Goal: Task Accomplishment & Management: Complete application form

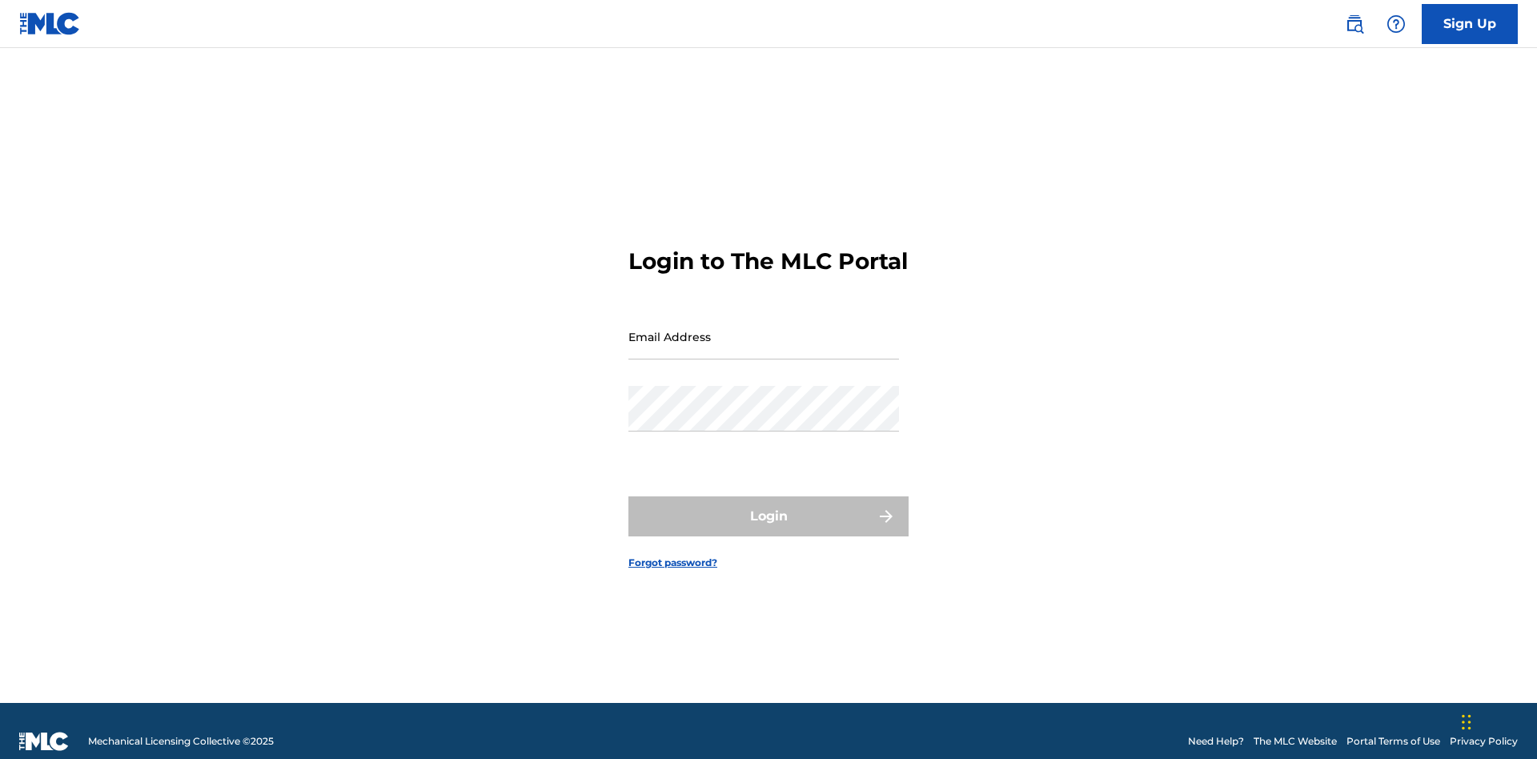
click at [764, 329] on input "Email Address" at bounding box center [764, 337] width 271 height 46
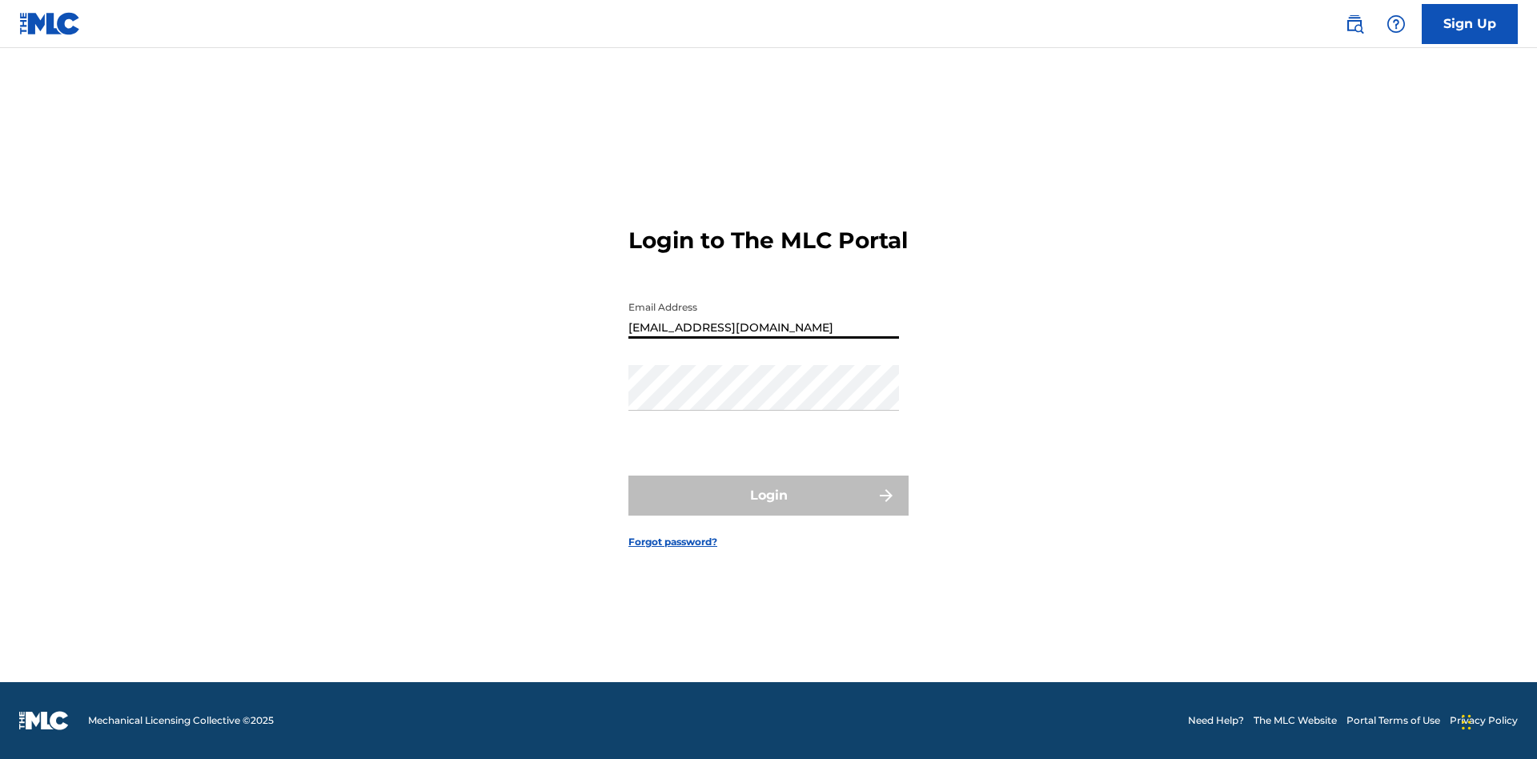
type input "[EMAIL_ADDRESS][DOMAIN_NAME]"
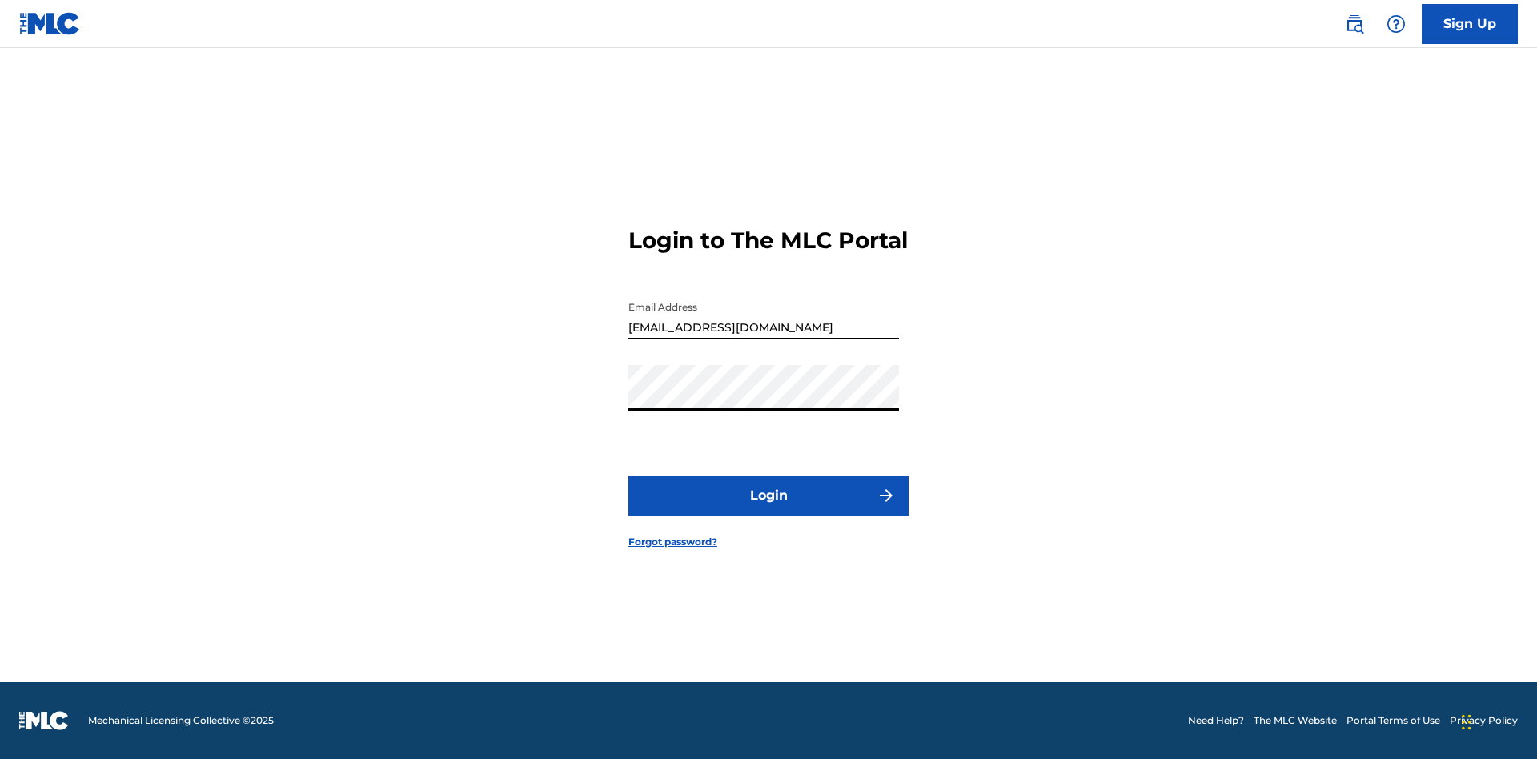
click at [769, 509] on button "Login" at bounding box center [769, 496] width 280 height 40
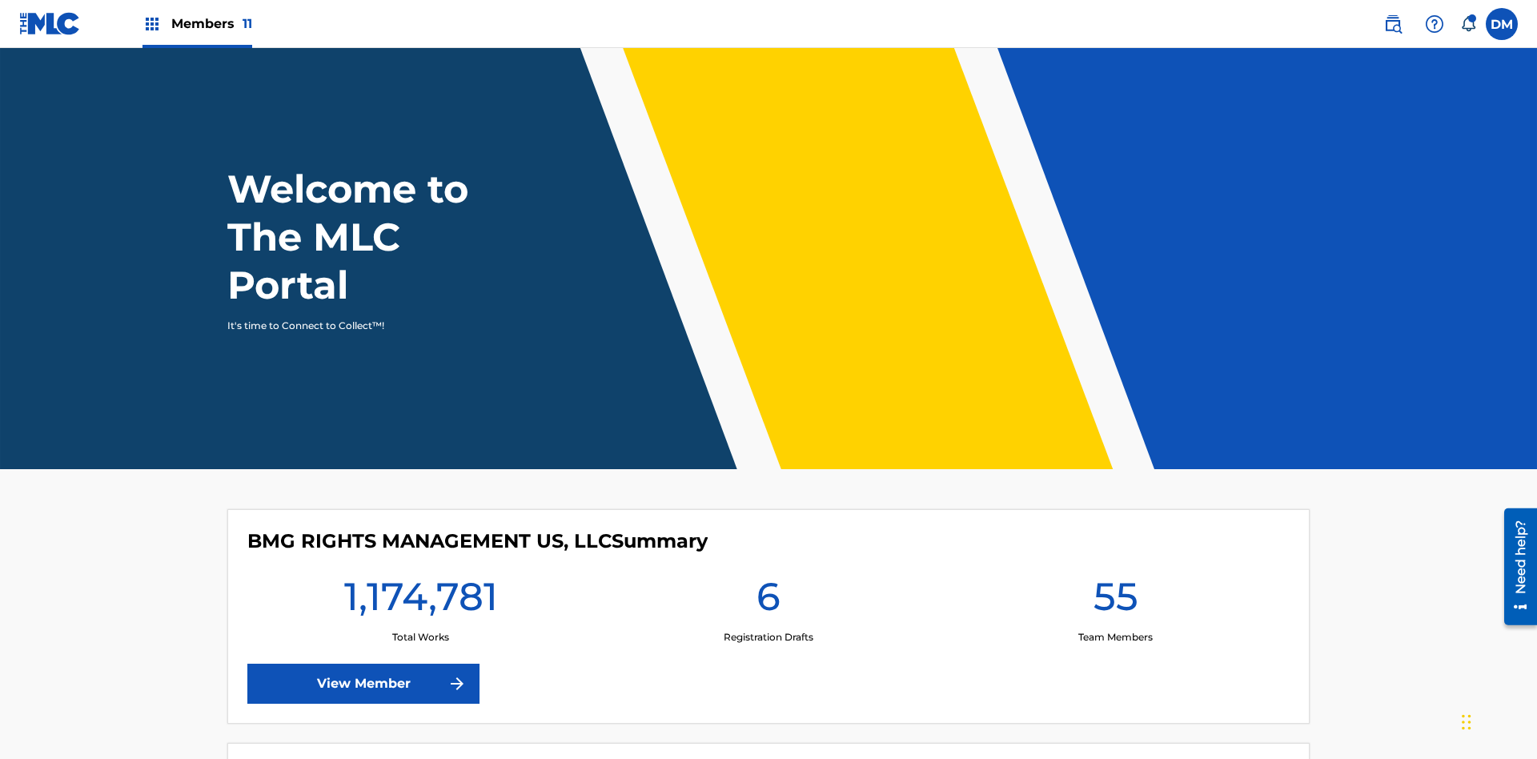
scroll to position [69, 0]
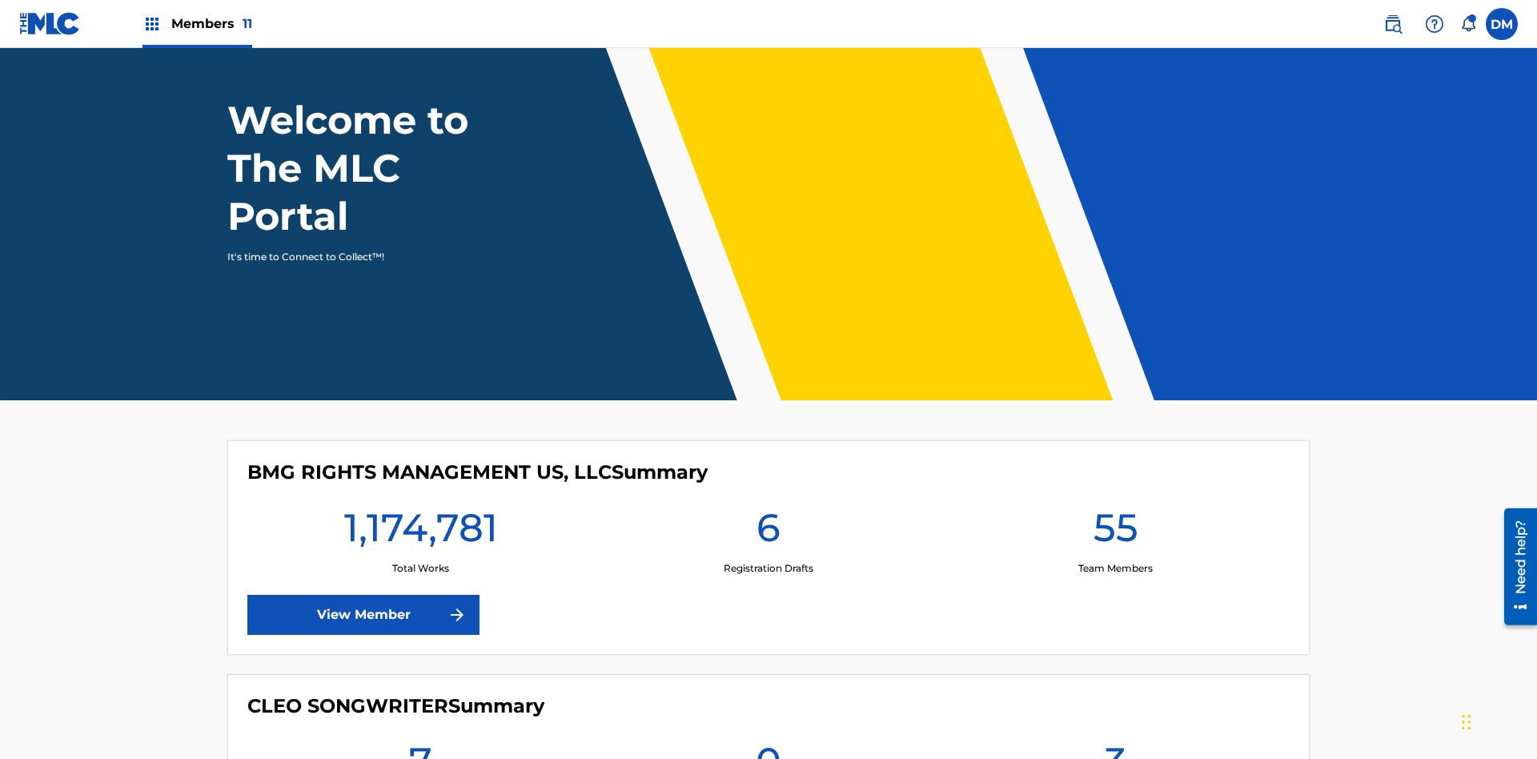
click at [1502, 23] on label at bounding box center [1502, 24] width 32 height 32
click at [1502, 24] on input "[PERSON_NAME] [PERSON_NAME] [PERSON_NAME][EMAIL_ADDRESS][DOMAIN_NAME] Notificat…" at bounding box center [1502, 24] width 0 height 0
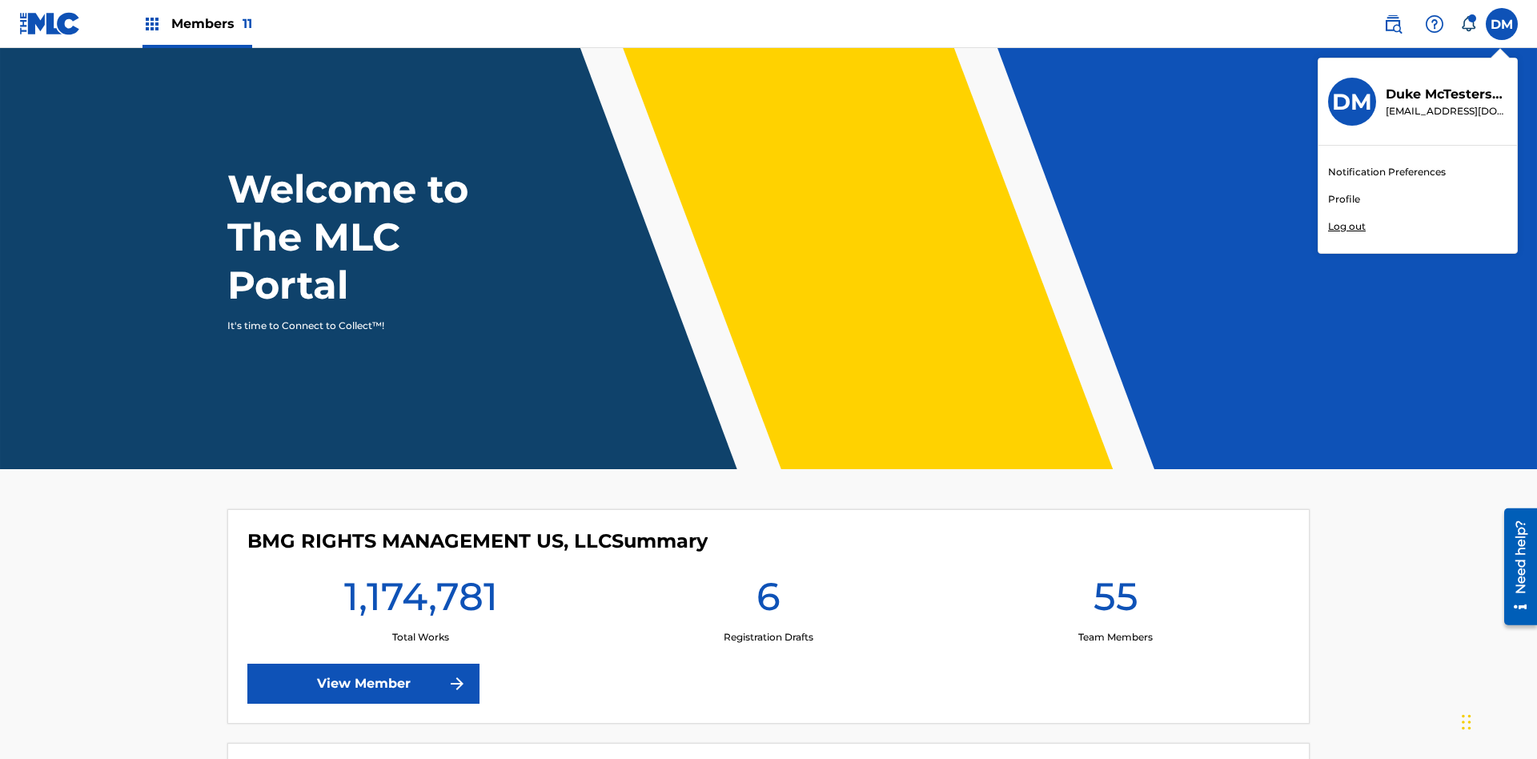
click at [1344, 199] on link "Profile" at bounding box center [1344, 199] width 32 height 14
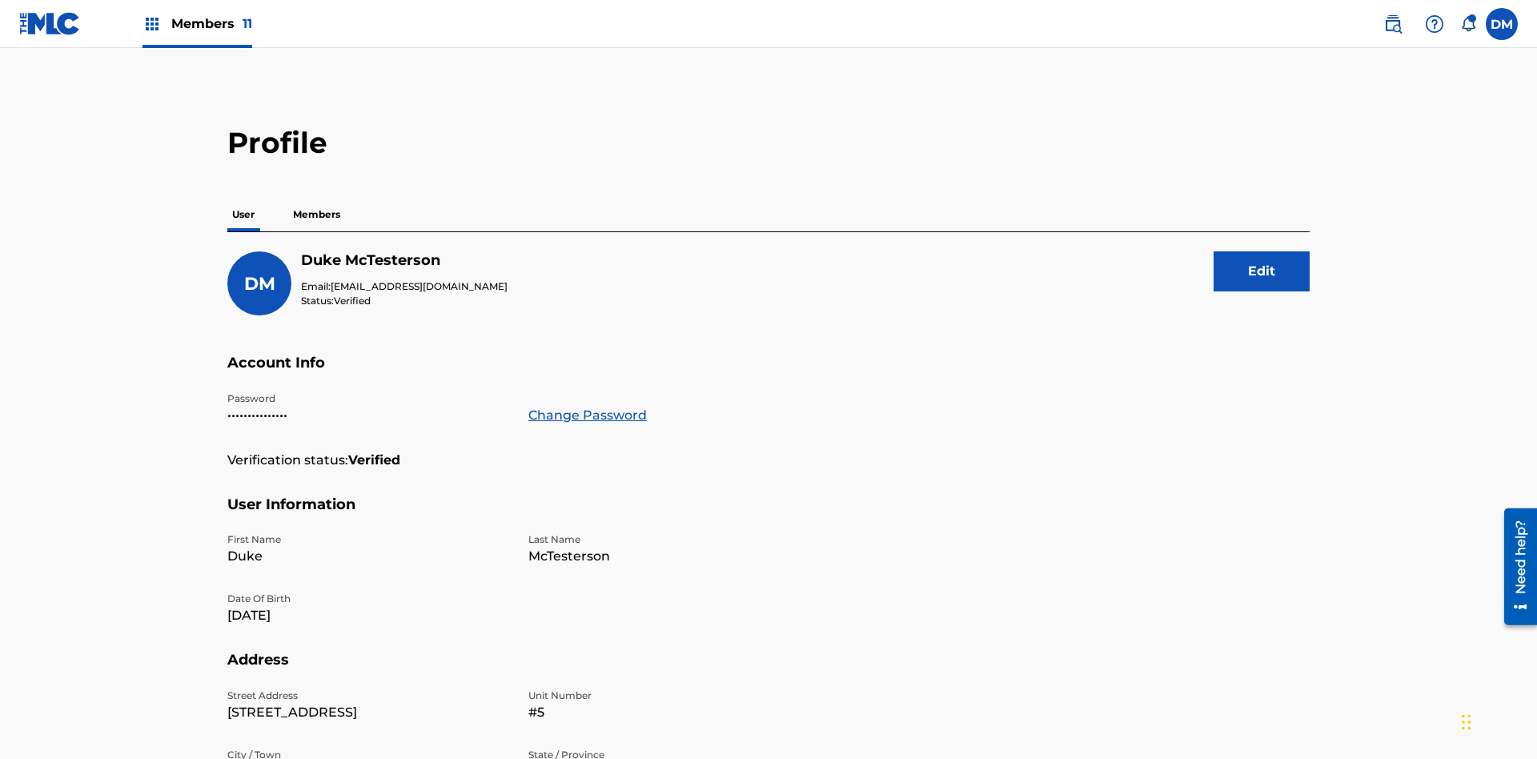
scroll to position [102, 0]
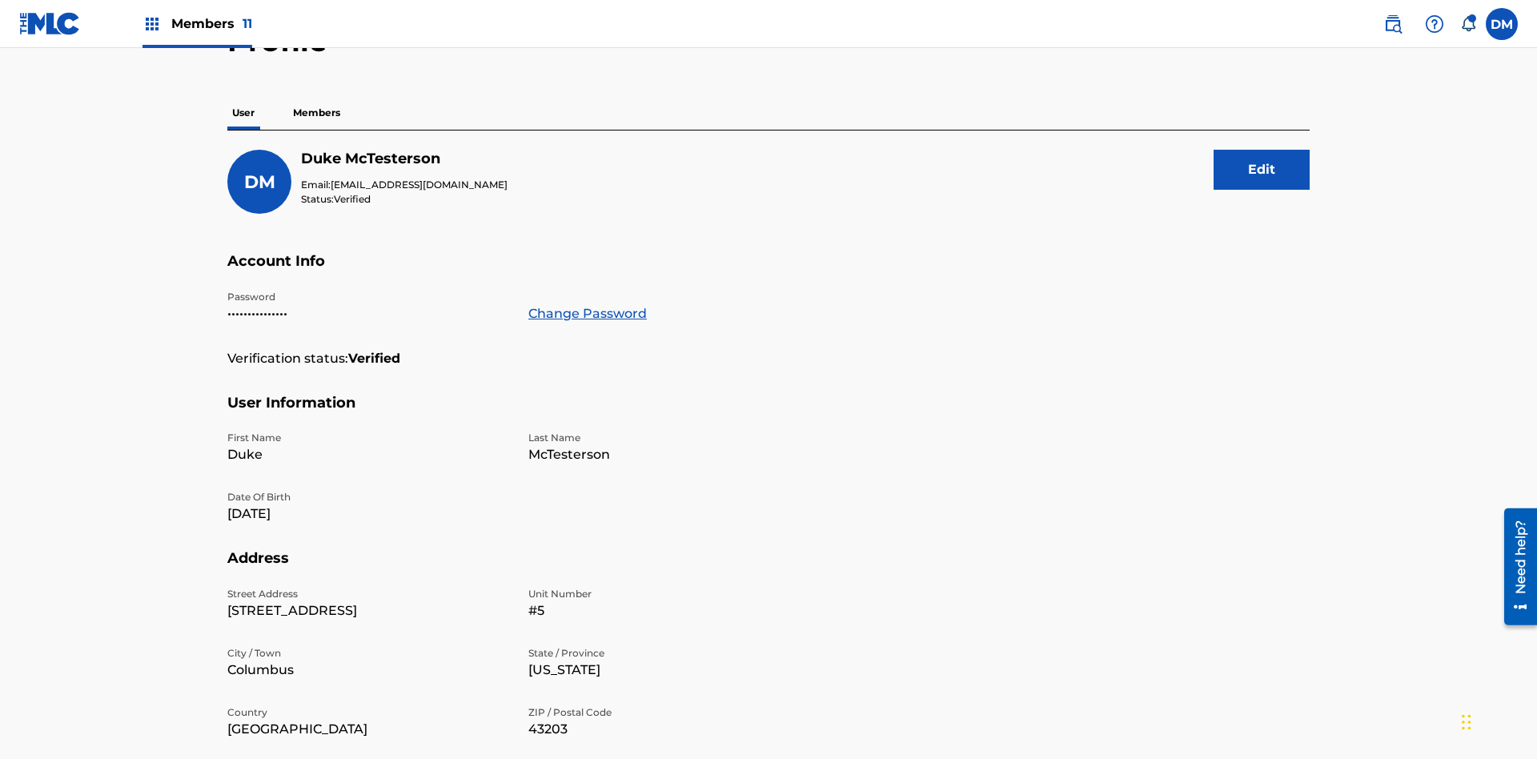
click at [317, 113] on p "Members" at bounding box center [316, 113] width 57 height 34
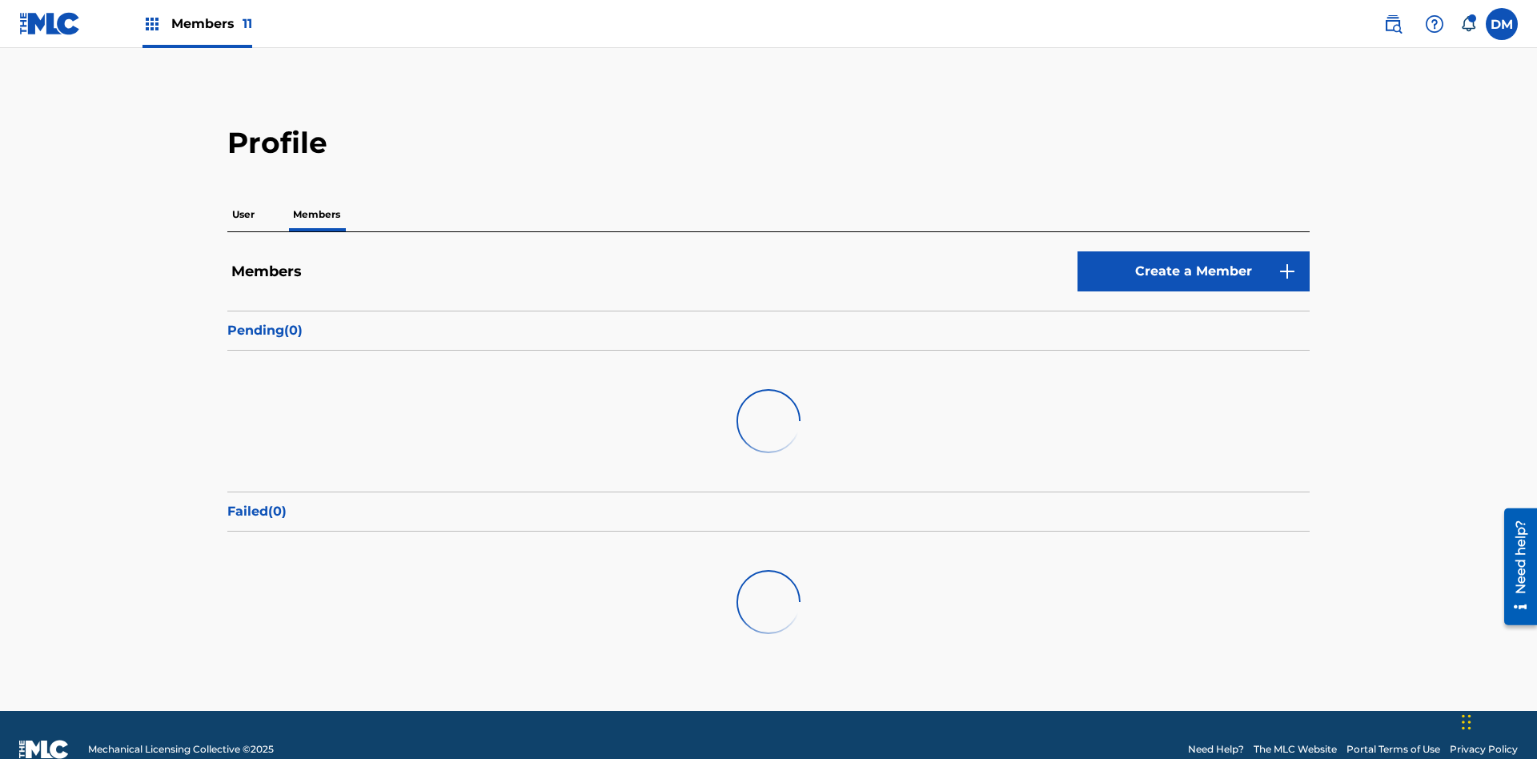
click at [1194, 251] on link "Create a Member" at bounding box center [1194, 271] width 232 height 40
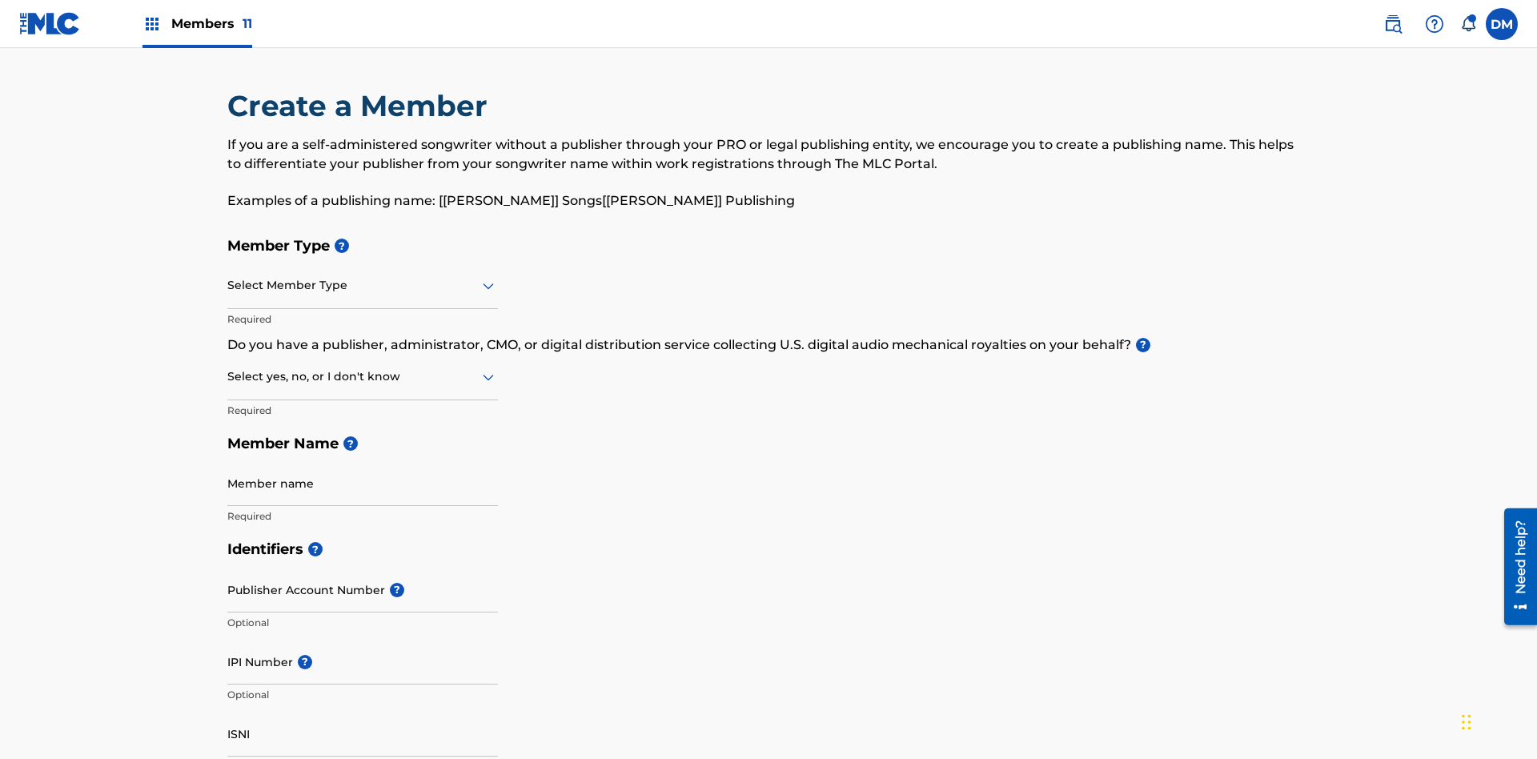
click at [228, 277] on input "text" at bounding box center [228, 285] width 3 height 17
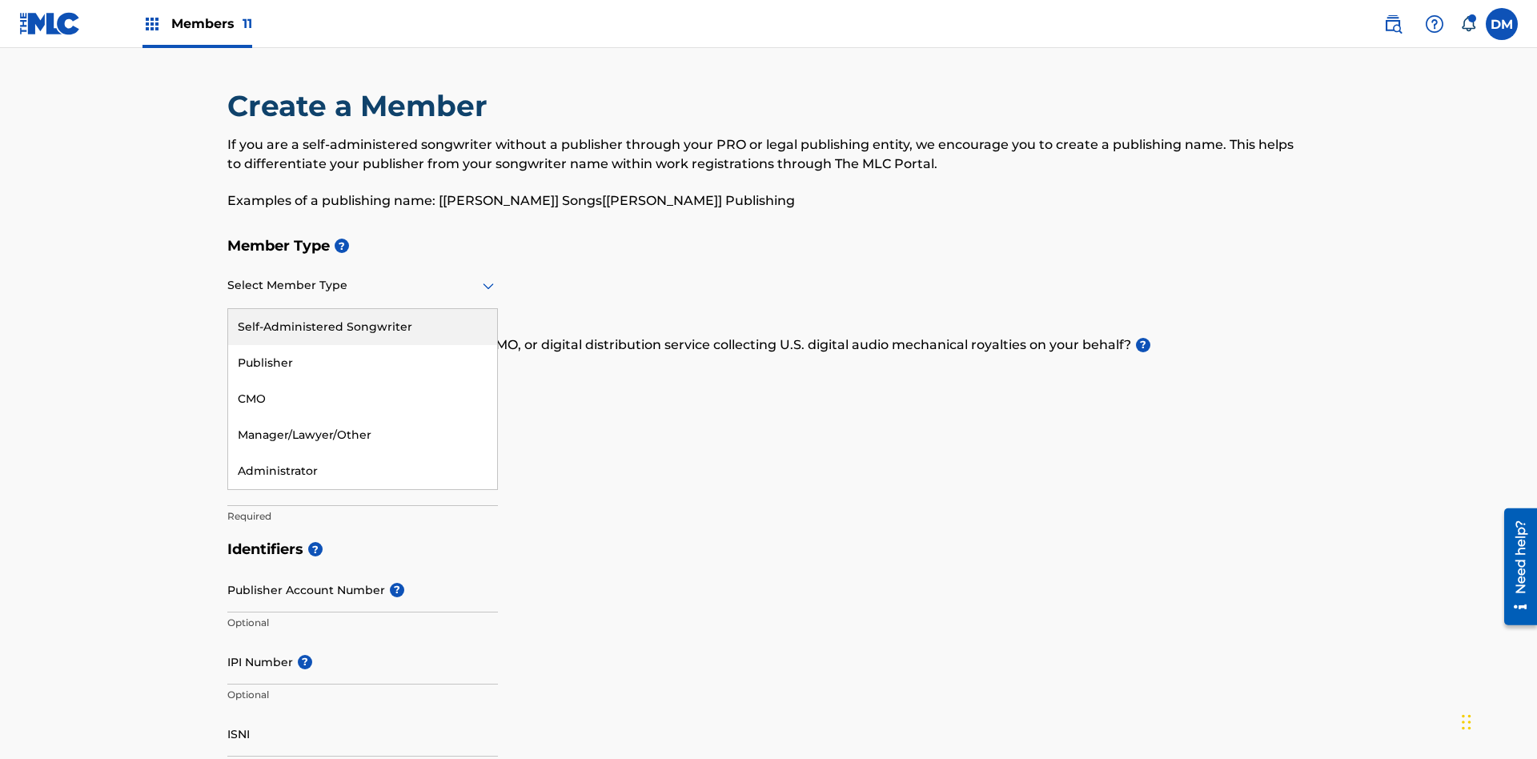
scroll to position [181, 0]
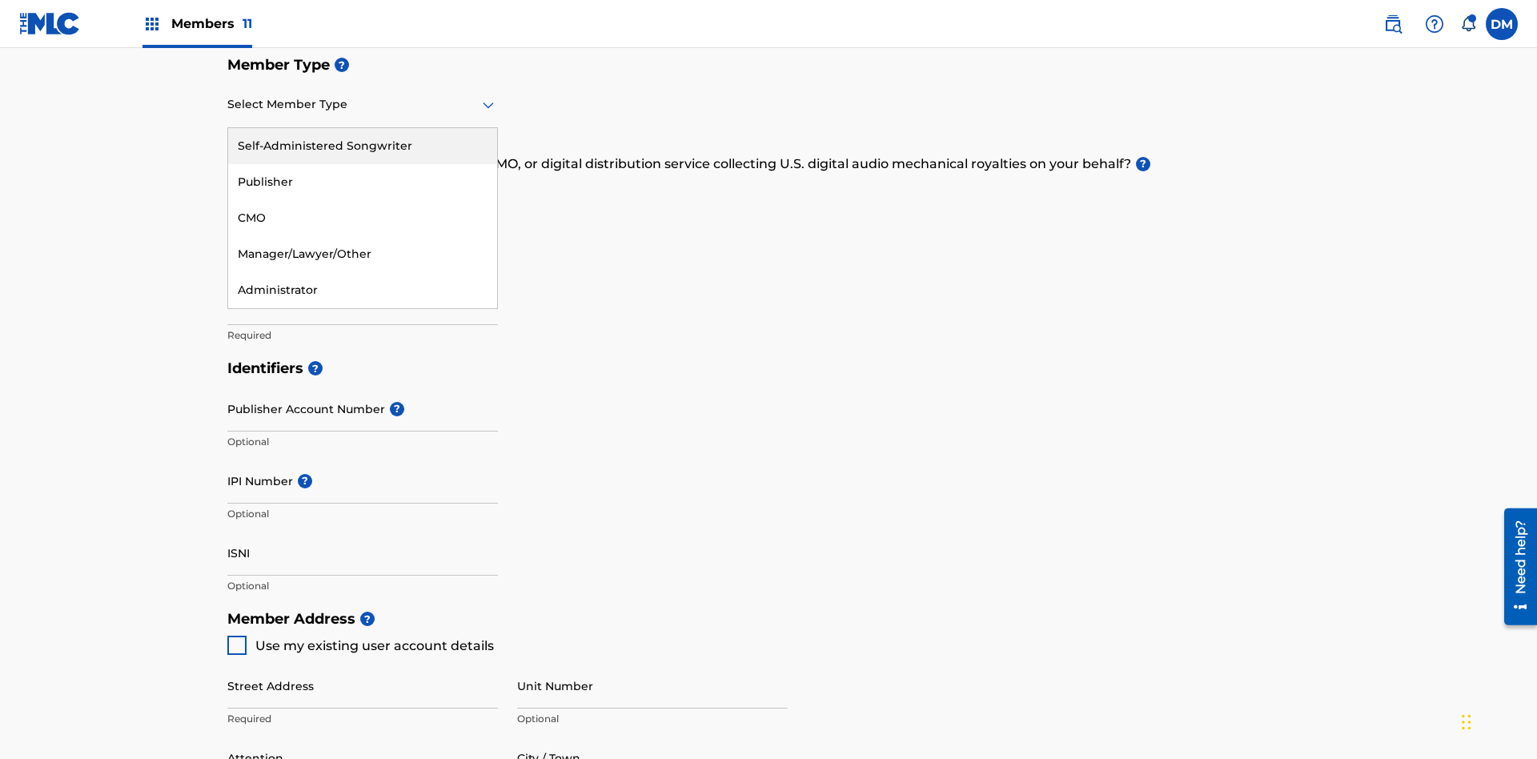
click at [363, 146] on div "Self-Administered Songwriter" at bounding box center [362, 146] width 269 height 36
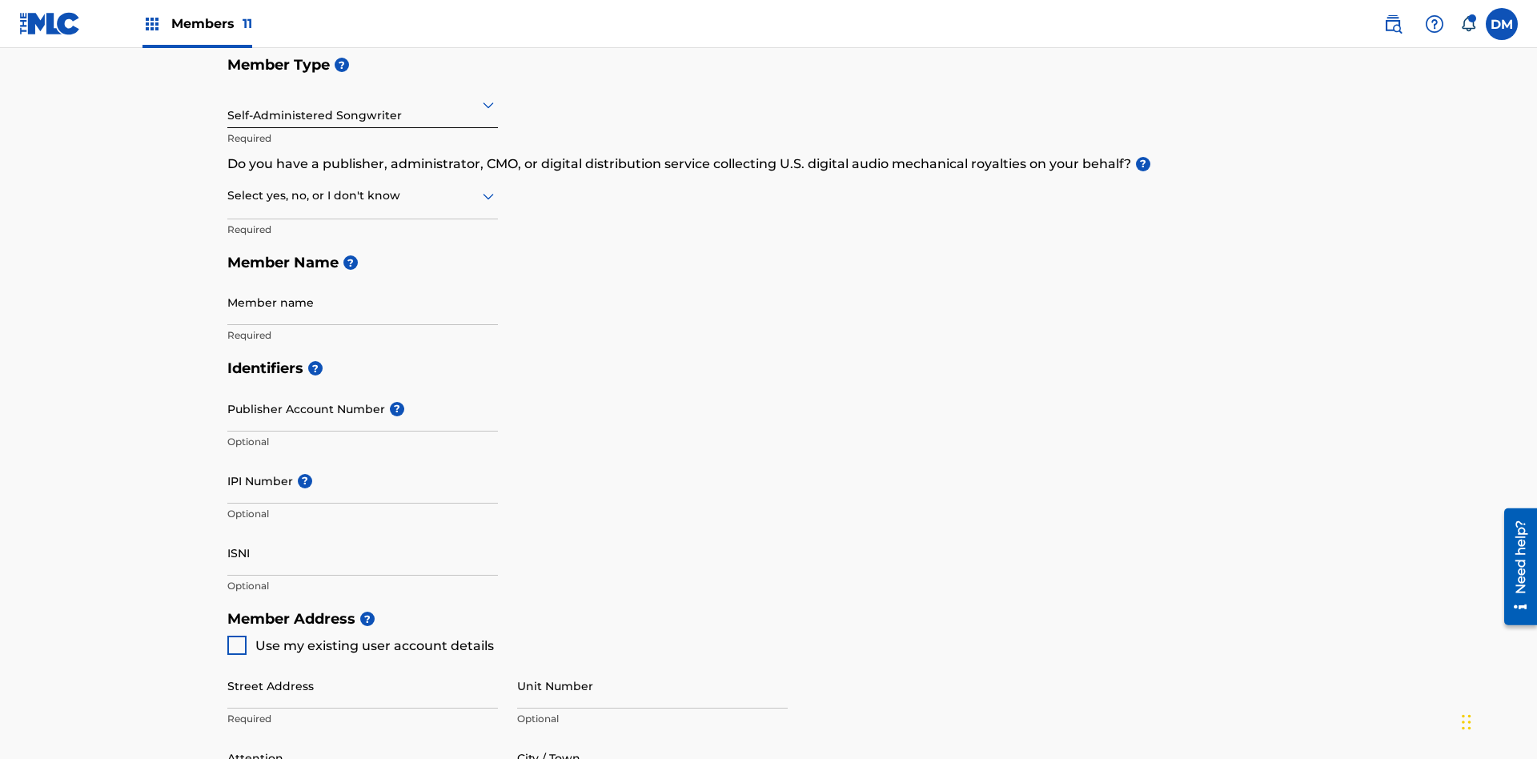
click at [228, 187] on input "text" at bounding box center [228, 195] width 3 height 17
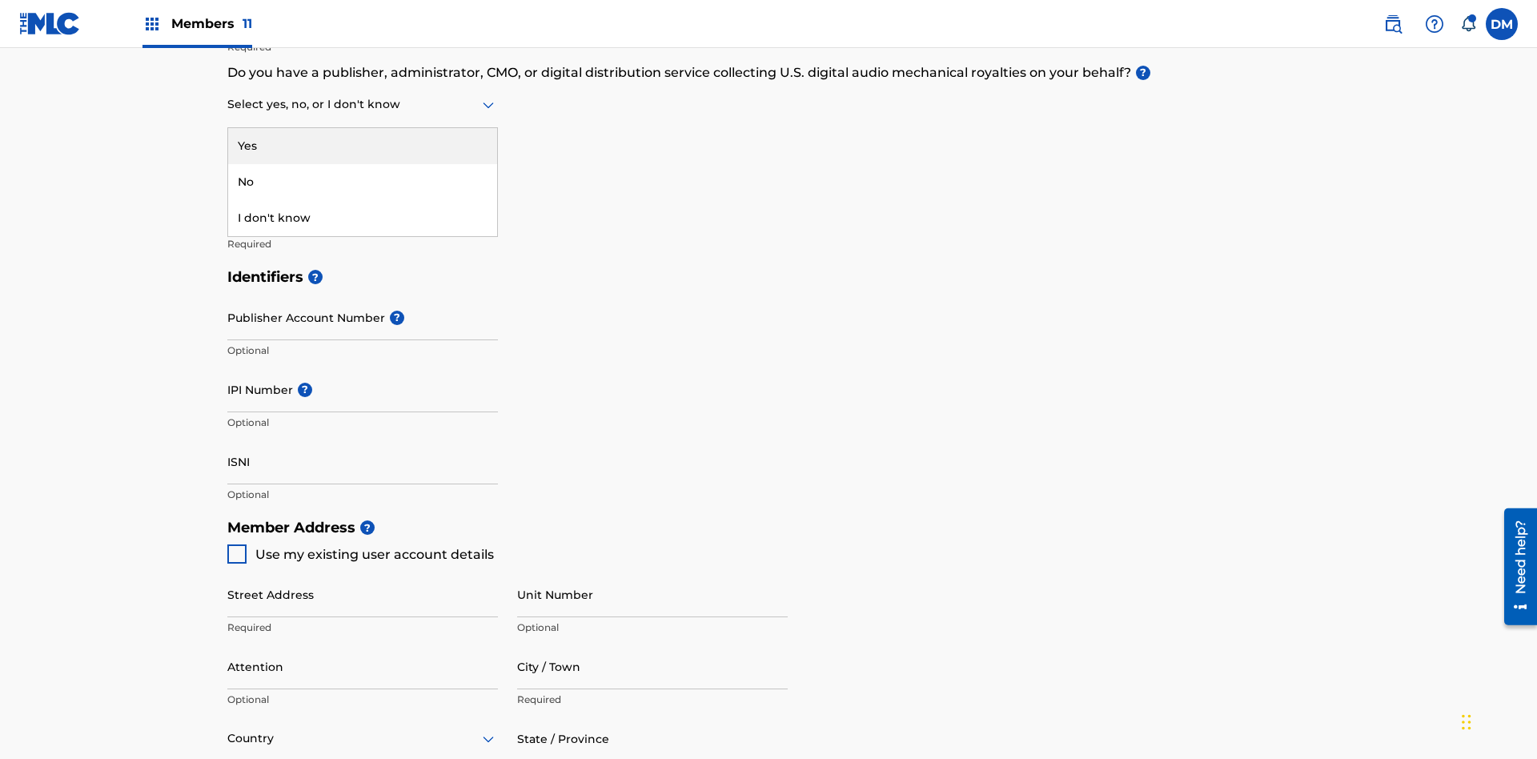
click at [363, 182] on div "No" at bounding box center [362, 182] width 269 height 36
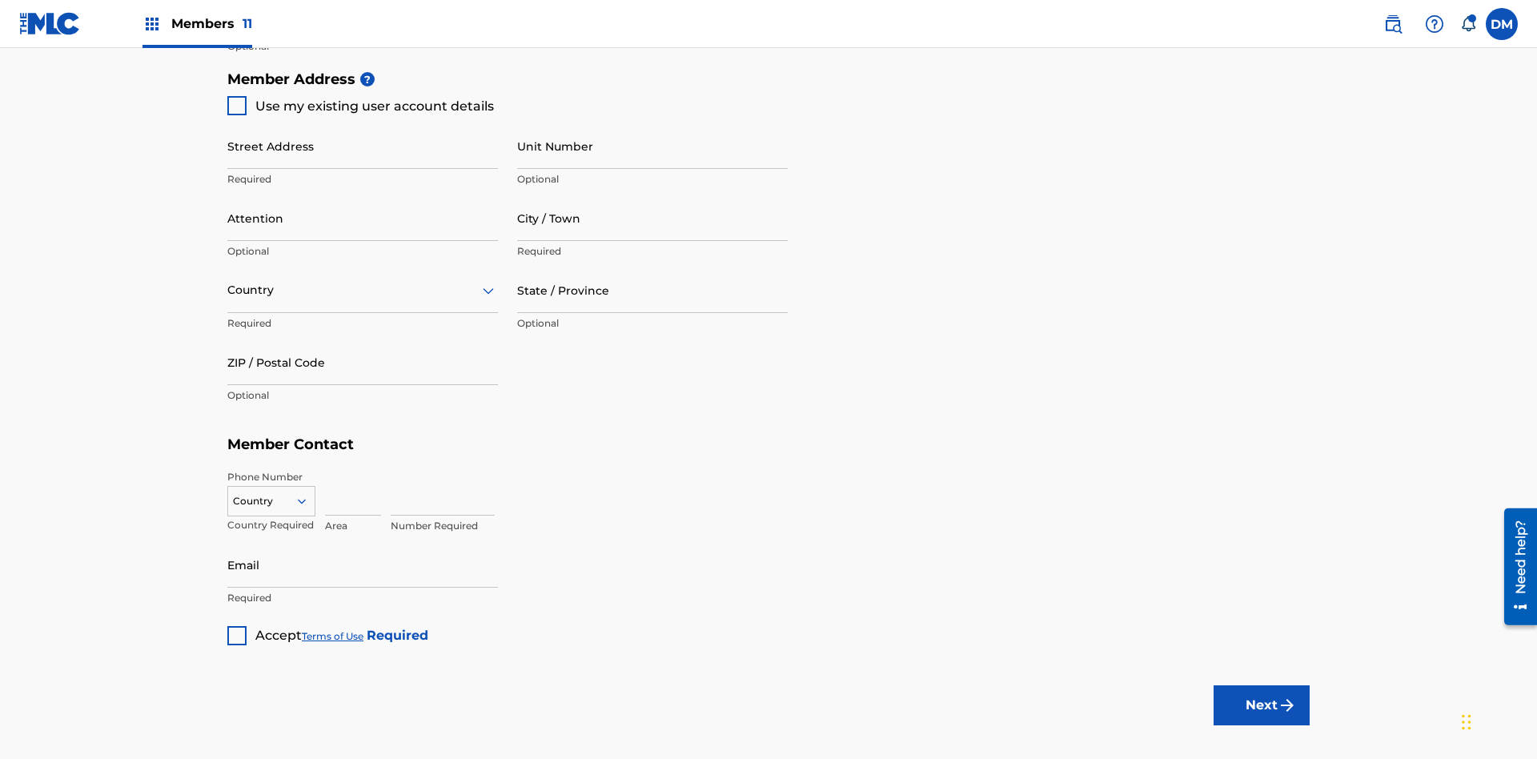
click at [360, 106] on span "Use my existing user account details" at bounding box center [374, 105] width 239 height 15
type input "[STREET_ADDRESS]"
type input "Columbus"
type input "43203"
type input "740"
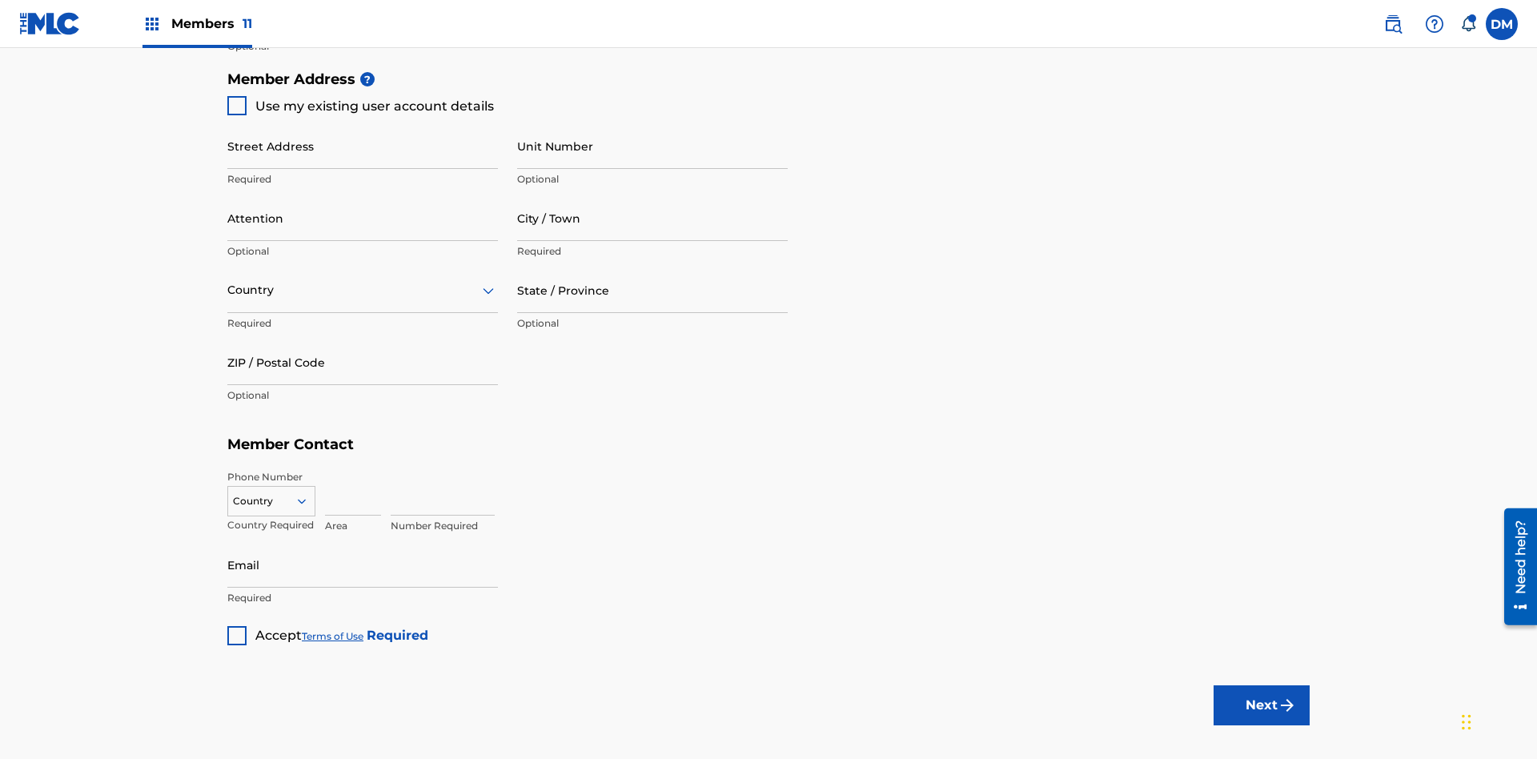
type input "8086351"
type input "[EMAIL_ADDRESS][DOMAIN_NAME]"
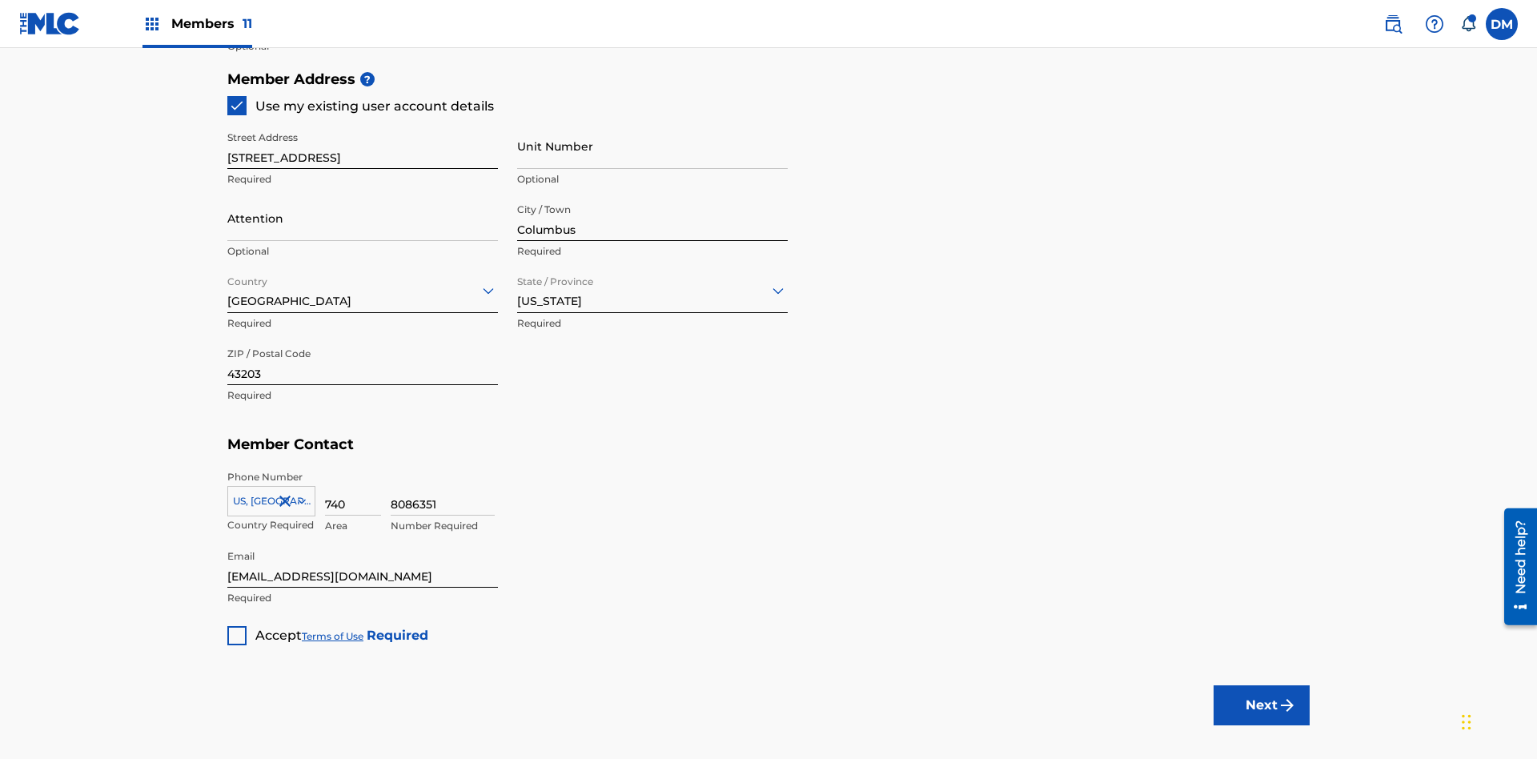
scroll to position [364, 0]
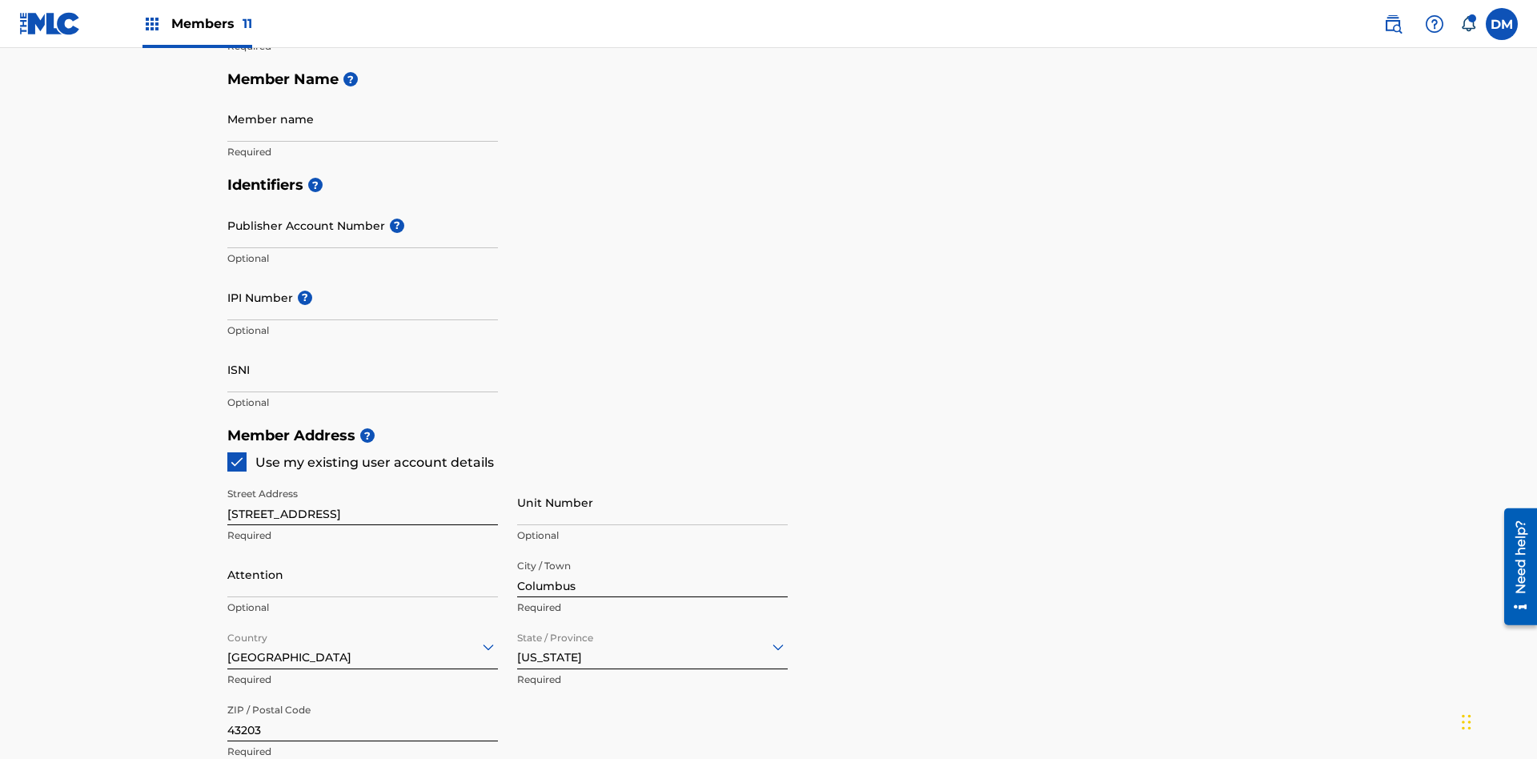
click at [363, 119] on input "Member name" at bounding box center [362, 119] width 271 height 46
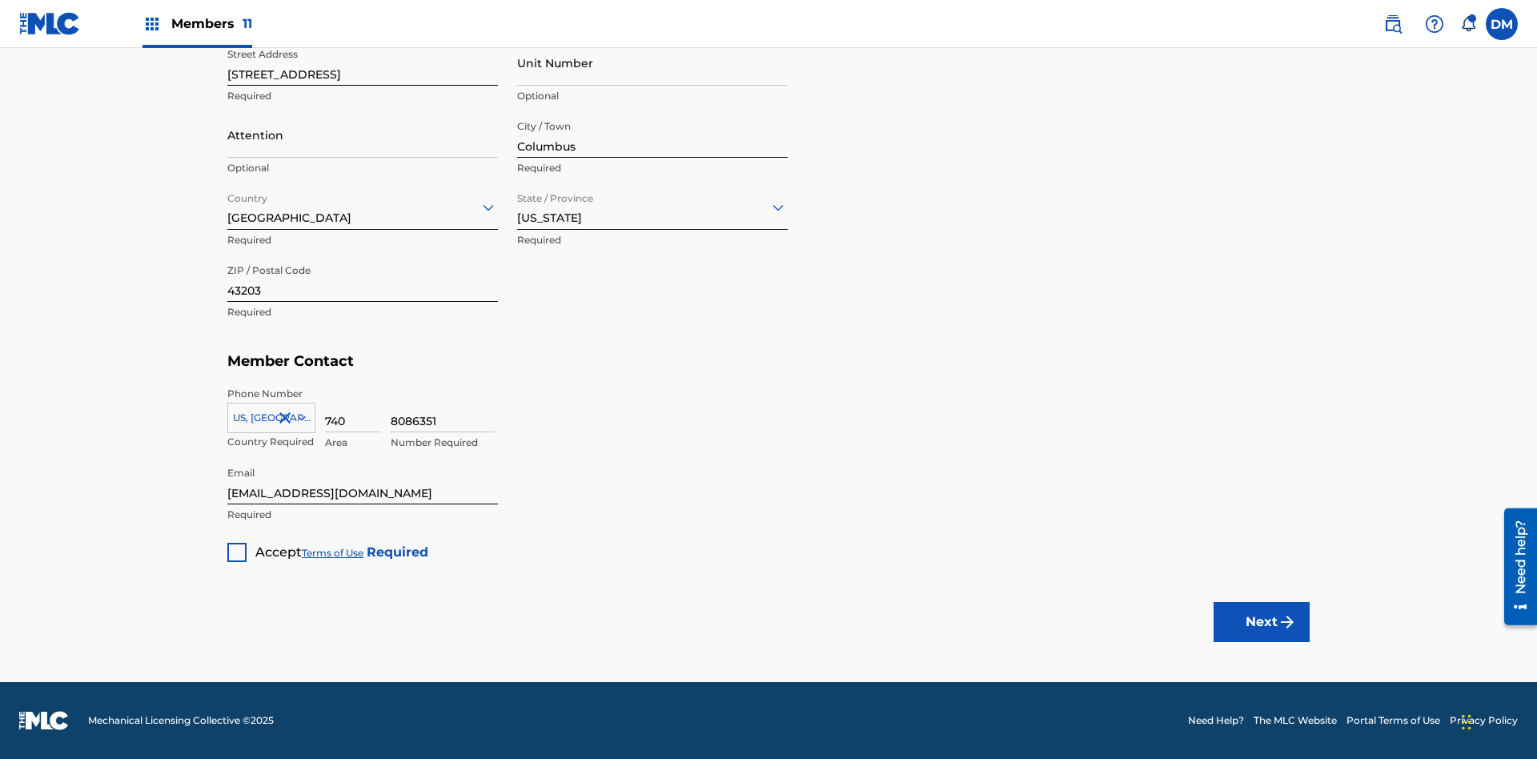
type input "Z2025.08.23.04.25.08"
click at [237, 552] on div at bounding box center [236, 552] width 19 height 19
click at [1262, 621] on button "Next" at bounding box center [1262, 622] width 96 height 40
